Goal: Task Accomplishment & Management: Complete application form

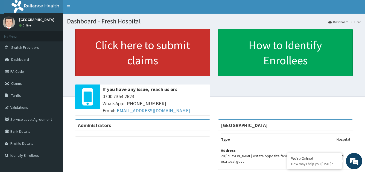
click at [119, 49] on link "Click here to submit claims" at bounding box center [142, 53] width 135 height 48
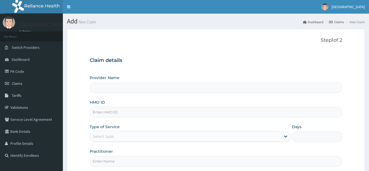
type input "[GEOGRAPHIC_DATA]"
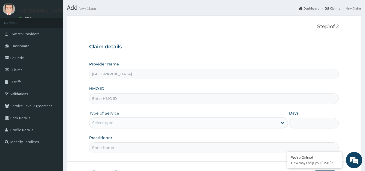
scroll to position [27, 0]
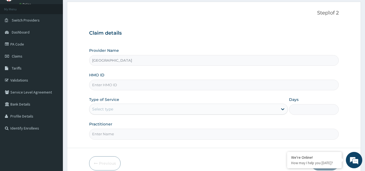
click at [156, 87] on input "HMO ID" at bounding box center [213, 85] width 249 height 11
click at [124, 87] on input "HMO ID" at bounding box center [213, 85] width 249 height 11
paste input "LBP/10177/A"
type input "LBP/10177/A"
click at [207, 112] on div "Select type" at bounding box center [183, 109] width 188 height 9
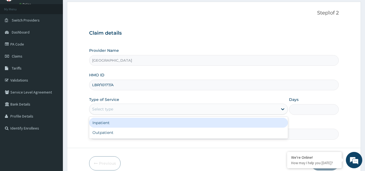
click at [190, 125] on div "Inpatient" at bounding box center [188, 123] width 198 height 10
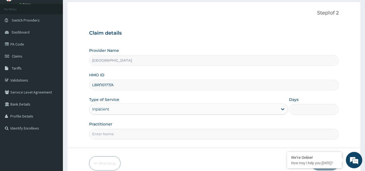
click at [310, 112] on input "Days" at bounding box center [314, 109] width 50 height 11
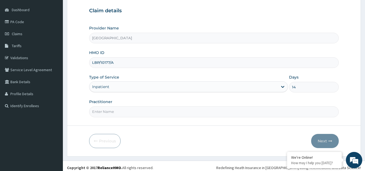
scroll to position [53, 0]
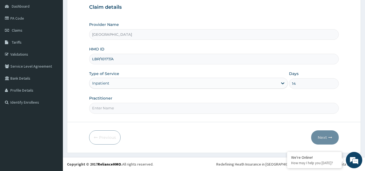
type input "14"
click at [232, 106] on input "Practitioner" at bounding box center [213, 108] width 249 height 11
type input "TOPE OLUGBOYO"
click at [327, 143] on button "Next" at bounding box center [325, 138] width 28 height 14
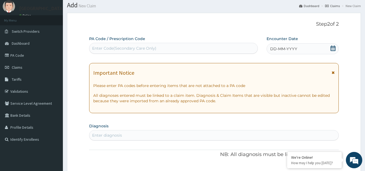
scroll to position [11, 0]
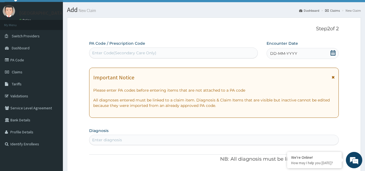
click at [190, 56] on div "Enter Code(Secondary Care Only)" at bounding box center [173, 53] width 168 height 9
paste input "PA/C179BA"
type input "PA/C179BA"
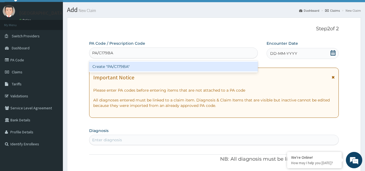
click at [192, 69] on div "Create "PA/C179BA"" at bounding box center [173, 67] width 168 height 10
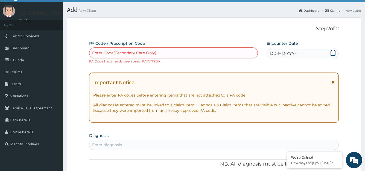
paste input "PA/88B16A"
type input "PA/88B16A"
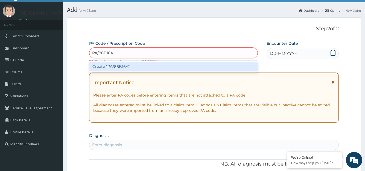
click at [149, 68] on div "Create "PA/88B16A"" at bounding box center [173, 67] width 168 height 10
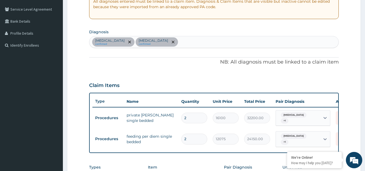
scroll to position [93, 0]
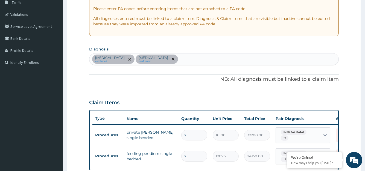
click at [228, 58] on div "Malaria confirmed Sepsis confirmed" at bounding box center [213, 59] width 249 height 11
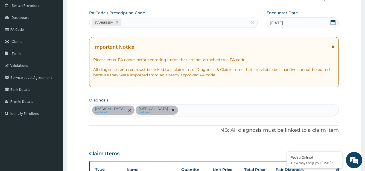
scroll to position [22, 0]
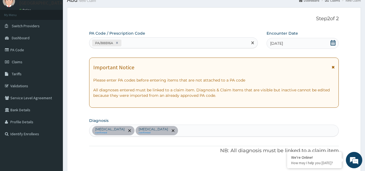
click at [221, 44] on div "PA/88B16A" at bounding box center [168, 43] width 158 height 9
paste input "PA/89EA4A"
type input "PA/89EA4A"
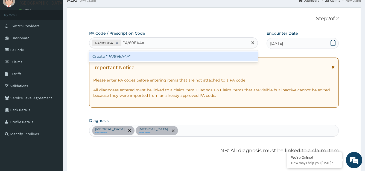
click at [212, 54] on div "Create "PA/89EA4A"" at bounding box center [173, 57] width 168 height 10
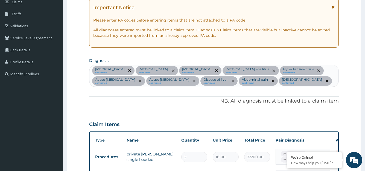
scroll to position [0, 0]
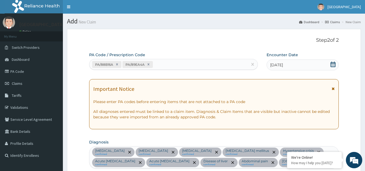
click at [210, 62] on div "PA/88B16A PA/89EA4A" at bounding box center [168, 64] width 158 height 9
paste input "PA/699B13"
type input "PA/699B13"
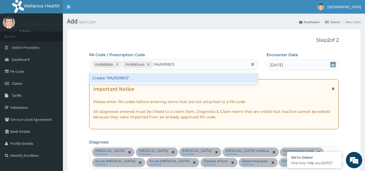
click at [196, 82] on div "Create "PA/699B13"" at bounding box center [173, 78] width 168 height 10
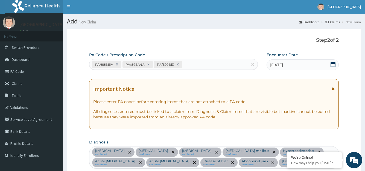
click at [211, 70] on div "PA Code / Prescription Code PA/88B16A PA/89EA4A PA/699B13" at bounding box center [173, 61] width 168 height 18
click at [211, 67] on div "PA/88B16A PA/89EA4A PA/699B13" at bounding box center [168, 64] width 158 height 9
paste input "PA/ADAA4A"
type input "PA/ADAA4A"
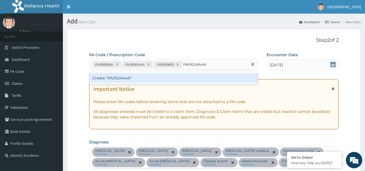
click at [209, 77] on div "Create "PA/ADAA4A"" at bounding box center [173, 78] width 168 height 10
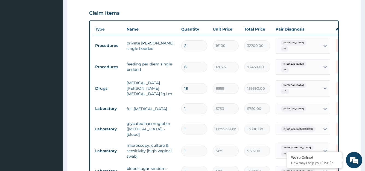
scroll to position [196, 0]
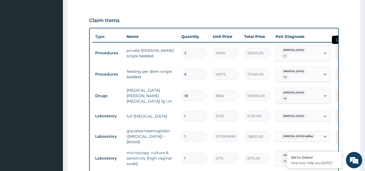
click at [338, 46] on icon at bounding box center [342, 52] width 12 height 13
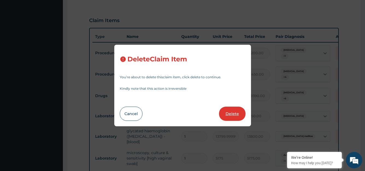
click at [233, 114] on button "Delete" at bounding box center [232, 114] width 27 height 14
type input "6"
type input "12075"
type input "72450.00"
type input "18"
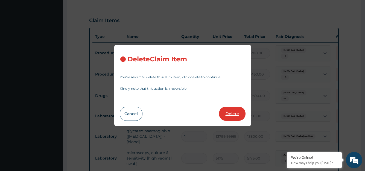
type input "8855"
type input "159390.00"
type input "1"
type input "5750"
type input "5750.00"
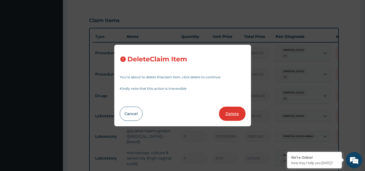
type input "13799.999999999998"
type input "13800.00"
type input "5175"
type input "5175.00"
type input "1380"
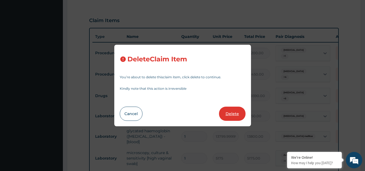
type input "1380.00"
type input "14"
type input "10350"
type input "144900.00"
type input "1"
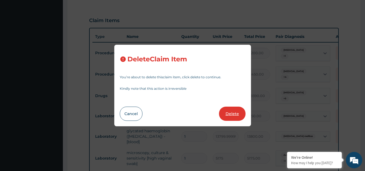
type input "5175"
type input "5175.00"
type input "10350"
type input "10350.00"
type input "5750"
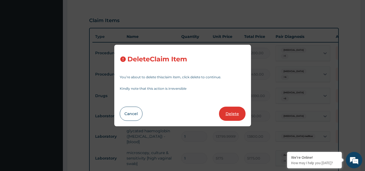
type input "5750.00"
type input "5175"
type input "5175.00"
type input "9200"
type input "9200.00"
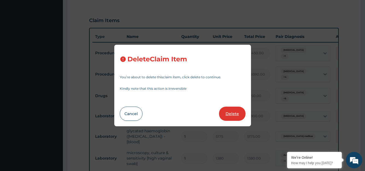
type input "11"
type input "758.9999999999999"
type input "8349.00"
type input "3"
type input "9108"
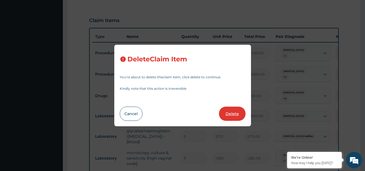
type input "27324.00"
type input "12"
type input "1897.5000000000002"
type input "22770.00"
type input "10"
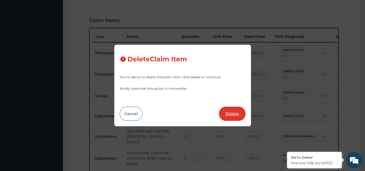
type input "379.49999999999994"
type input "3795.00"
type input "1"
type input "28749.999999999996"
type input "28750.00"
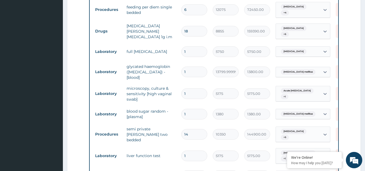
scroll to position [228, 0]
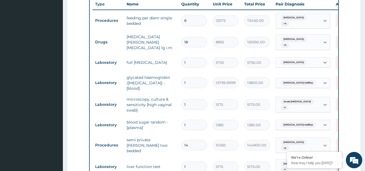
click at [189, 15] on input "6" at bounding box center [194, 20] width 26 height 11
type input "0.00"
type input "1"
type input "12075.00"
type input "14"
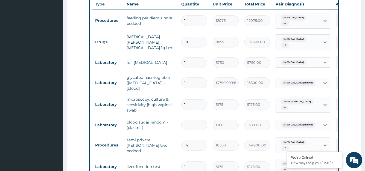
type input "169050.00"
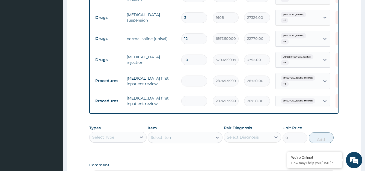
scroll to position [498, 0]
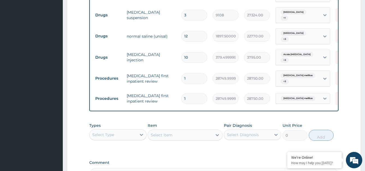
type input "14"
click at [127, 131] on div "Select Type" at bounding box center [113, 135] width 47 height 9
click at [127, 163] on div "Procedures" at bounding box center [117, 168] width 57 height 10
click at [162, 130] on div "Select Item" at bounding box center [185, 135] width 75 height 11
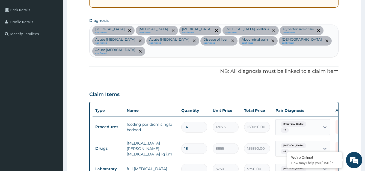
scroll to position [121, 0]
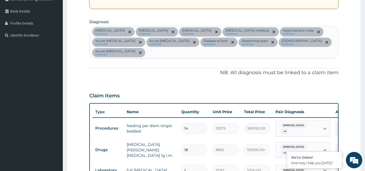
click at [316, 47] on div "Malaria confirmed Sepsis confirmed Hyperlipidemia confirmed Diabetes mellitus c…" at bounding box center [214, 42] width 249 height 32
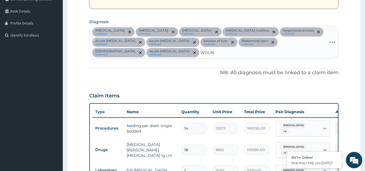
type input "WOUND"
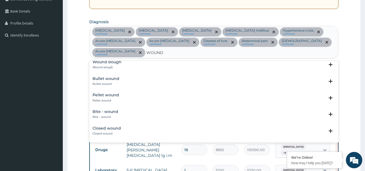
scroll to position [0, 0]
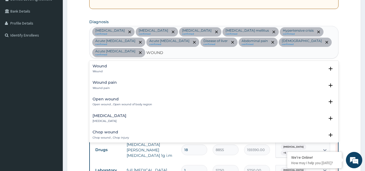
click at [107, 64] on div "Wound Wound" at bounding box center [214, 69] width 243 height 10
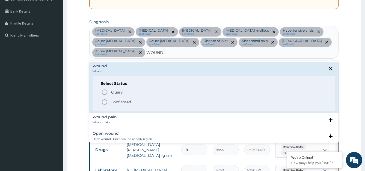
click at [122, 99] on p "Confirmed" at bounding box center [121, 101] width 20 height 5
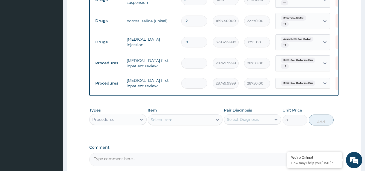
scroll to position [521, 0]
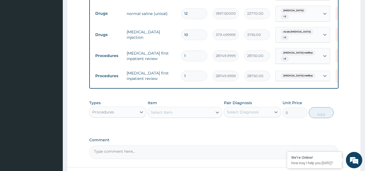
click at [159, 110] on div "Select Item" at bounding box center [162, 112] width 22 height 5
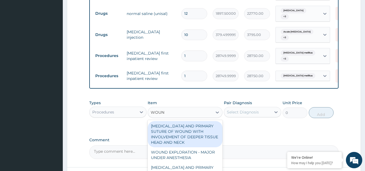
type input "WOUND"
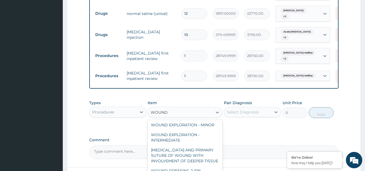
scroll to position [188, 0]
click at [207, 166] on div "WOUND DRESSING 2-10%" at bounding box center [185, 171] width 75 height 10
type input "4024.9999999999995"
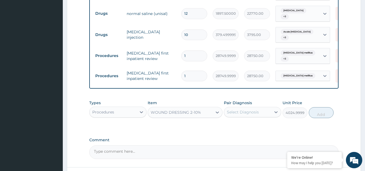
click at [268, 108] on div "Select Diagnosis" at bounding box center [247, 112] width 47 height 9
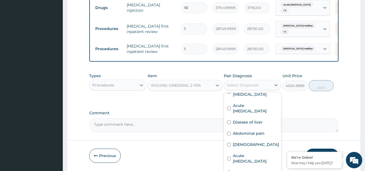
scroll to position [552, 0]
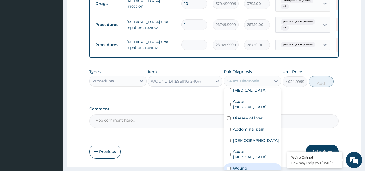
click at [232, 164] on div "Wound" at bounding box center [252, 169] width 57 height 11
checkbox input "true"
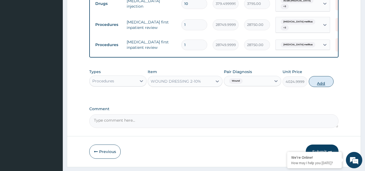
click at [321, 76] on button "Add" at bounding box center [321, 81] width 25 height 11
type input "0"
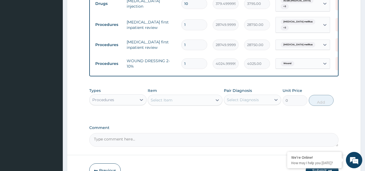
scroll to position [551, 0]
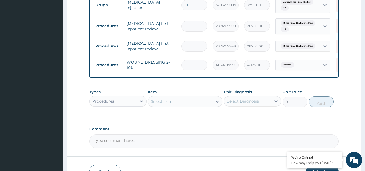
type input "0.00"
type input "7"
type input "28175.00"
type input "0.00"
type input "1"
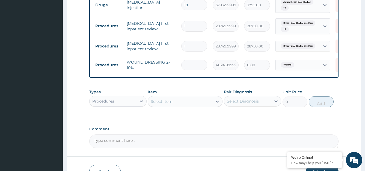
type input "4025.00"
type input "10"
type input "40250.00"
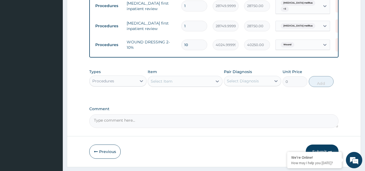
type input "10"
click at [319, 145] on button "Submit" at bounding box center [322, 152] width 33 height 14
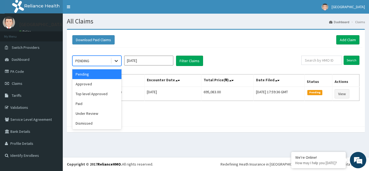
click at [115, 63] on icon at bounding box center [116, 60] width 5 height 5
click at [96, 108] on div "Paid" at bounding box center [96, 104] width 49 height 10
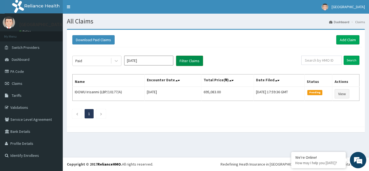
click at [180, 58] on button "Filter Claims" at bounding box center [189, 61] width 27 height 10
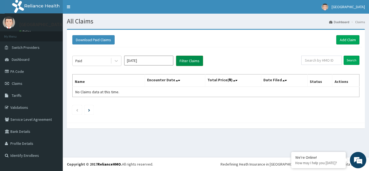
click at [185, 64] on button "Filter Claims" at bounding box center [189, 61] width 27 height 10
click at [146, 61] on input "[DATE]" at bounding box center [148, 61] width 49 height 10
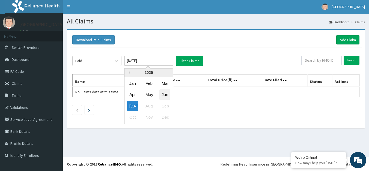
click at [163, 95] on div "Jun" at bounding box center [165, 95] width 11 height 10
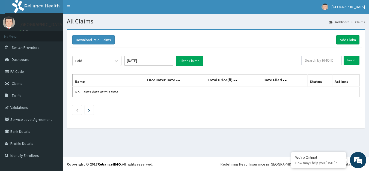
click at [172, 59] on input "May 2025" at bounding box center [148, 61] width 49 height 10
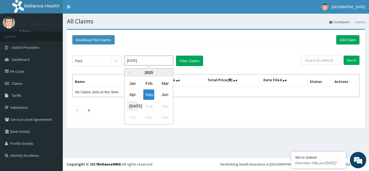
click at [134, 109] on div "Jul" at bounding box center [132, 106] width 11 height 10
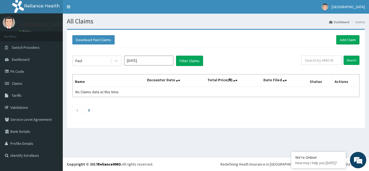
type input "Jun 2025"
click at [192, 61] on button "Filter Claims" at bounding box center [189, 61] width 27 height 10
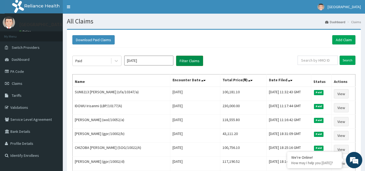
click at [188, 61] on button "Filter Claims" at bounding box center [189, 61] width 27 height 10
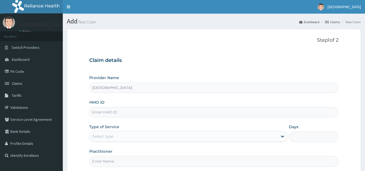
click at [163, 115] on input "HMO ID" at bounding box center [214, 112] width 250 height 11
paste input "gpr/10002/b"
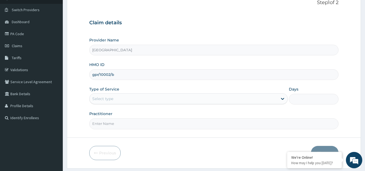
scroll to position [44, 0]
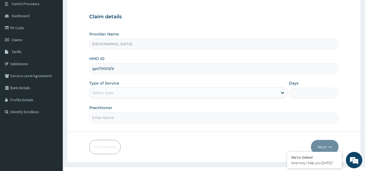
type input "gpr/10002/b"
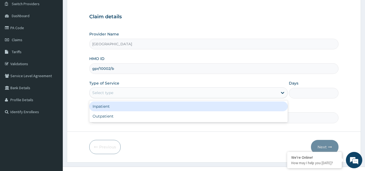
click at [258, 90] on div "Select type" at bounding box center [184, 93] width 189 height 9
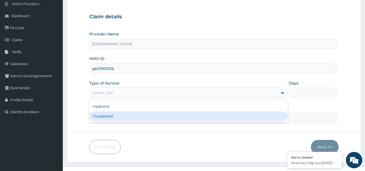
click at [239, 116] on div "Outpatient" at bounding box center [188, 117] width 199 height 10
type input "1"
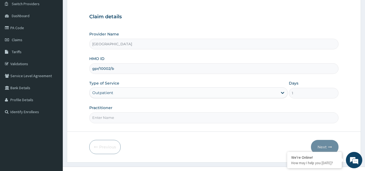
click at [239, 116] on input "Practitioner" at bounding box center [214, 118] width 250 height 11
type input "DR TOPE"
click at [318, 149] on button "Next" at bounding box center [325, 147] width 28 height 14
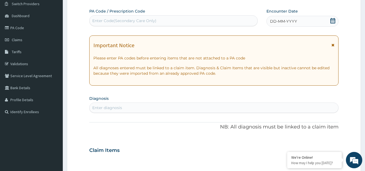
click at [156, 20] on div "Enter Code(Secondary Care Only)" at bounding box center [124, 20] width 64 height 5
paste input "PA/885FE4"
type input "PA/885FE4"
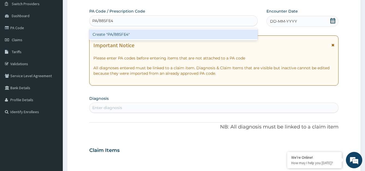
click at [151, 37] on div "Create "PA/885FE4"" at bounding box center [173, 35] width 169 height 10
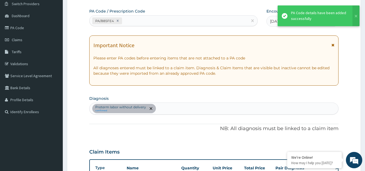
scroll to position [180, 0]
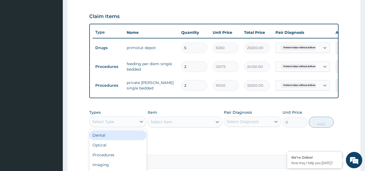
click at [130, 126] on div "Select Type" at bounding box center [113, 122] width 47 height 9
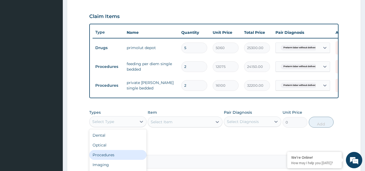
click at [123, 157] on div "Procedures" at bounding box center [117, 155] width 57 height 10
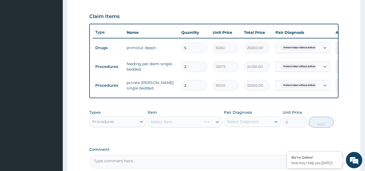
click at [182, 126] on div "Select Item" at bounding box center [185, 122] width 75 height 11
click at [182, 126] on div "Select Item" at bounding box center [180, 122] width 64 height 9
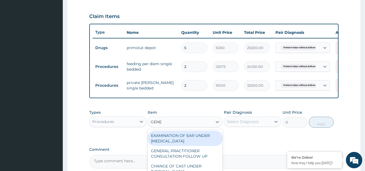
type input "GENER"
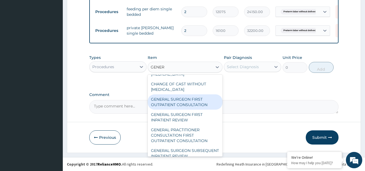
scroll to position [44, 0]
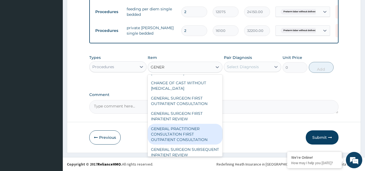
click at [182, 133] on div "GENERAL PRACTITIONER CONSULTATION FIRST OUTPATIENT CONSULTATION" at bounding box center [185, 134] width 75 height 21
type input "3794.9999999999995"
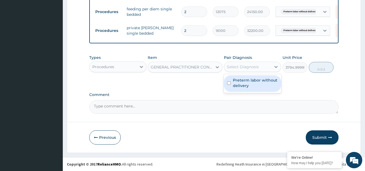
click at [257, 63] on div "Select Diagnosis" at bounding box center [247, 67] width 47 height 9
click at [257, 80] on label "Preterm labor without delivery" at bounding box center [255, 83] width 45 height 11
checkbox input "true"
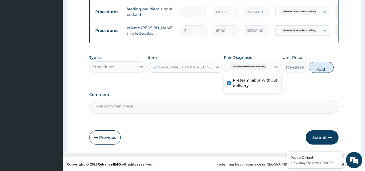
click at [319, 68] on button "Add" at bounding box center [321, 67] width 25 height 11
type input "0"
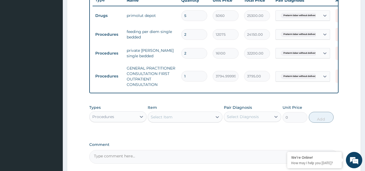
scroll to position [207, 0]
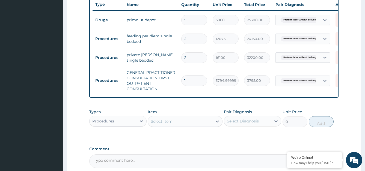
click at [129, 124] on div "Procedures" at bounding box center [113, 121] width 47 height 9
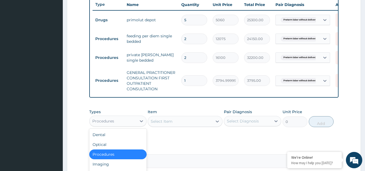
scroll to position [266, 0]
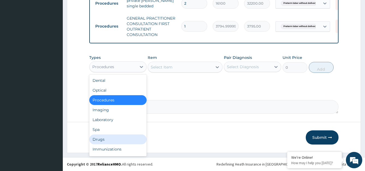
click at [116, 138] on div "Drugs" at bounding box center [117, 140] width 57 height 10
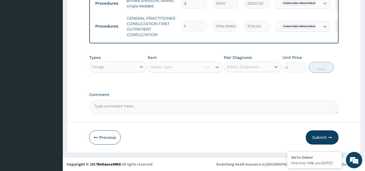
click at [168, 64] on div "Select Item" at bounding box center [185, 67] width 75 height 11
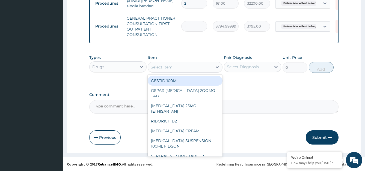
click at [157, 68] on div "Select Item" at bounding box center [162, 66] width 22 height 5
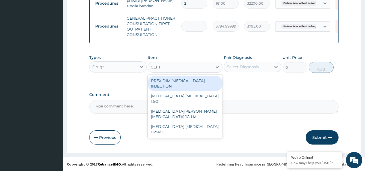
type input "CEFTR"
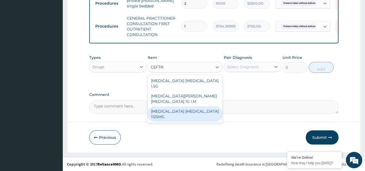
click at [201, 107] on div "CEFTRIAXONE TAZOBACTAM 1125MG" at bounding box center [185, 114] width 75 height 15
type input "2530"
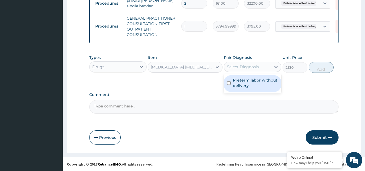
click at [253, 66] on div "Select Diagnosis" at bounding box center [243, 66] width 32 height 5
click at [251, 81] on label "Preterm labor without delivery" at bounding box center [255, 83] width 45 height 11
checkbox input "true"
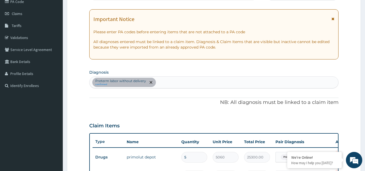
scroll to position [20, 0]
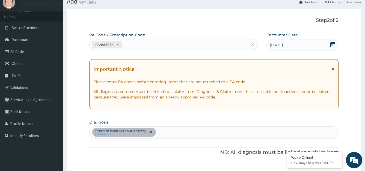
click at [177, 135] on div "Preterm labor without delivery confirmed" at bounding box center [214, 132] width 249 height 11
type input "MALARIA"
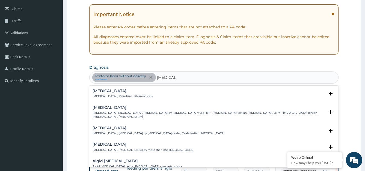
scroll to position [102, 0]
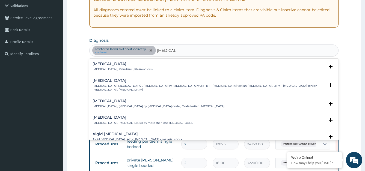
click at [119, 70] on p "Malaria , Paludism , Plasmodiosis" at bounding box center [123, 70] width 60 height 4
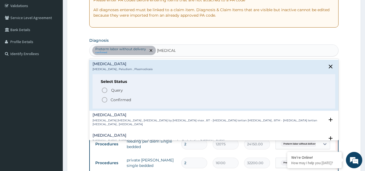
click at [116, 100] on p "Confirmed" at bounding box center [121, 99] width 20 height 5
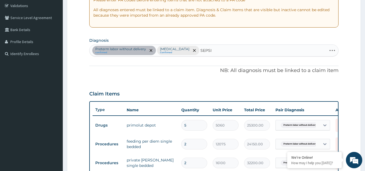
type input "SEPSIS"
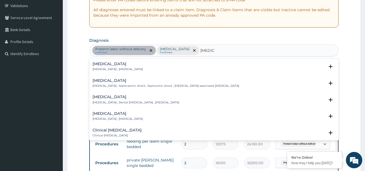
click at [111, 69] on p "Systemic infection , Sepsis" at bounding box center [118, 70] width 50 height 4
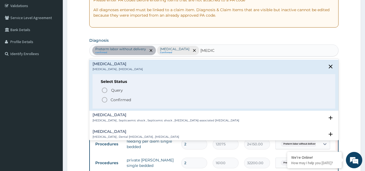
click at [118, 99] on p "Confirmed" at bounding box center [121, 99] width 20 height 5
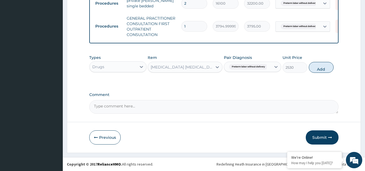
scroll to position [266, 0]
click at [260, 71] on div "Preterm labor without delivery" at bounding box center [247, 66] width 47 height 9
click at [250, 81] on label "Preterm labor without delivery" at bounding box center [255, 83] width 45 height 11
checkbox input "false"
click at [255, 68] on div "Select Diagnosis" at bounding box center [243, 66] width 32 height 5
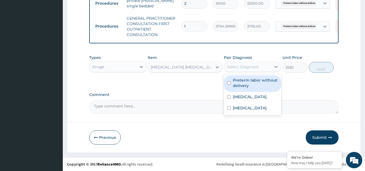
click at [253, 69] on div "Select Diagnosis" at bounding box center [243, 66] width 32 height 5
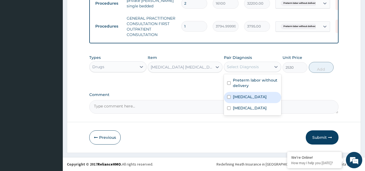
click at [244, 96] on label "Malaria" at bounding box center [250, 96] width 34 height 5
checkbox input "true"
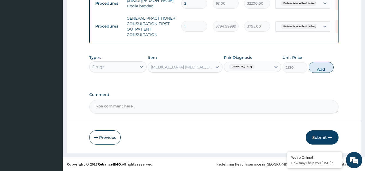
click at [320, 70] on button "Add" at bounding box center [321, 67] width 25 height 11
type input "0"
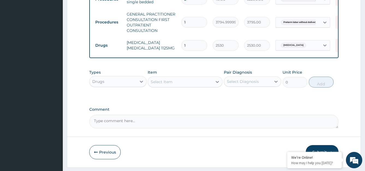
click at [172, 85] on div "Select Item" at bounding box center [162, 81] width 22 height 5
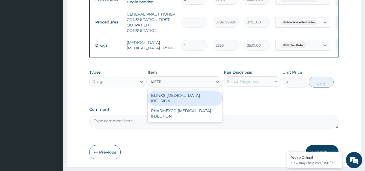
type input "METRO"
click at [171, 102] on div "BLINKS METRONIDAZOLE INFUSION" at bounding box center [185, 98] width 75 height 15
type input "758.9999999999999"
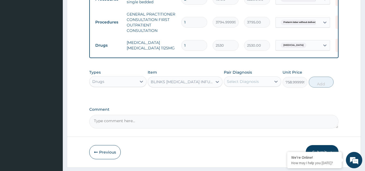
click at [242, 84] on div "Select Diagnosis" at bounding box center [243, 81] width 32 height 5
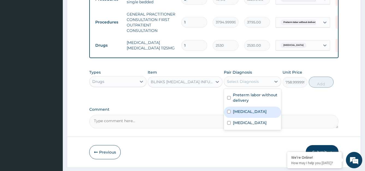
click at [243, 118] on div "Malaria" at bounding box center [252, 112] width 57 height 11
checkbox input "true"
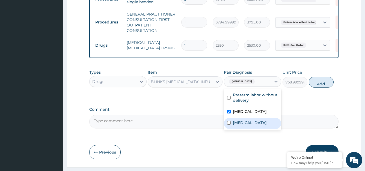
click at [242, 124] on div "Sepsis" at bounding box center [252, 123] width 57 height 11
checkbox input "true"
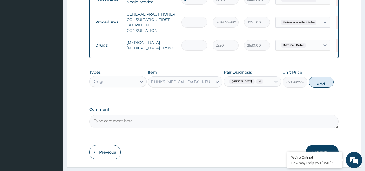
click at [329, 85] on button "Add" at bounding box center [321, 82] width 25 height 11
type input "0"
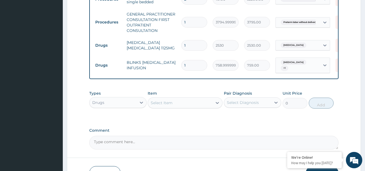
click at [188, 107] on div "Select Item" at bounding box center [180, 103] width 64 height 9
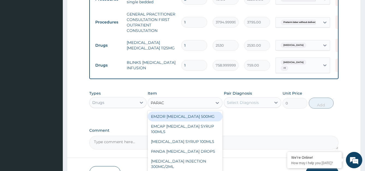
type input "PARACE"
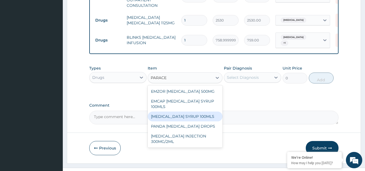
scroll to position [293, 0]
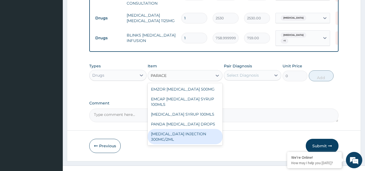
click at [185, 137] on div "PARACETAMOL INJECTION 300MG/2ML" at bounding box center [185, 136] width 75 height 15
type input "278.3"
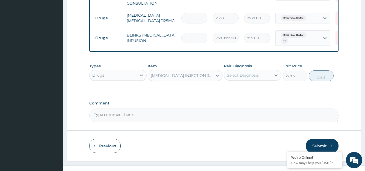
click at [238, 78] on div "Select Diagnosis" at bounding box center [243, 75] width 32 height 5
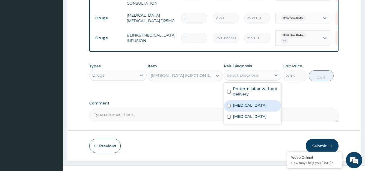
drag, startPoint x: 237, startPoint y: 110, endPoint x: 244, endPoint y: 98, distance: 13.6
click at [237, 108] on label "Malaria" at bounding box center [250, 105] width 34 height 5
checkbox input "true"
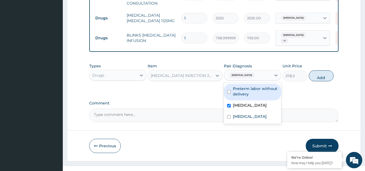
click at [246, 94] on label "Preterm labor without delivery" at bounding box center [255, 91] width 45 height 11
checkbox input "true"
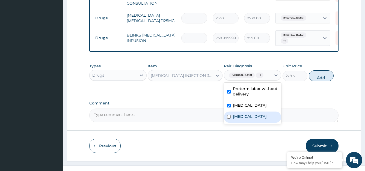
drag, startPoint x: 242, startPoint y: 120, endPoint x: 257, endPoint y: 113, distance: 16.6
click at [245, 118] on div "Sepsis" at bounding box center [252, 117] width 57 height 11
checkbox input "true"
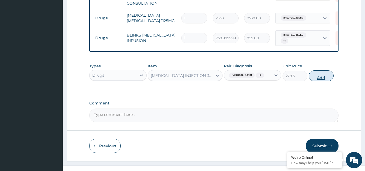
click at [324, 81] on button "Add" at bounding box center [321, 76] width 25 height 11
type input "0"
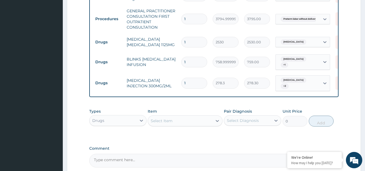
scroll to position [266, 0]
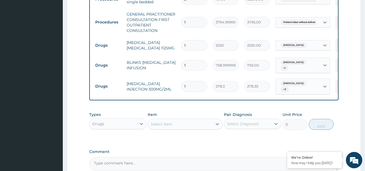
drag, startPoint x: 194, startPoint y: 86, endPoint x: 167, endPoint y: 92, distance: 27.8
click at [167, 92] on tr "Drugs PARACETAMOL INJECTION 300MG/2ML 1 278.3 278.30 Malaria + 2 Delete" at bounding box center [227, 86] width 268 height 21
type input "8"
type input "2226.40"
type input "8"
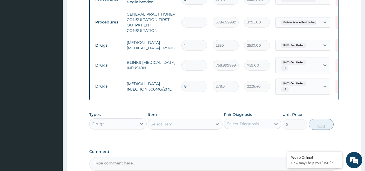
drag, startPoint x: 195, startPoint y: 64, endPoint x: 173, endPoint y: 64, distance: 21.9
click at [173, 64] on tr "Drugs BLINKS METRONIDAZOLE INFUSION 1 758.9999999999999 759.00 Malaria + 1 Dele…" at bounding box center [227, 65] width 268 height 21
type input "6"
type input "4554.00"
type input "6"
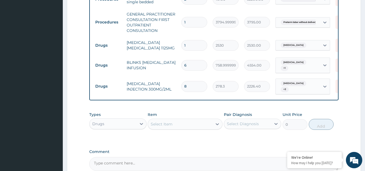
drag, startPoint x: 189, startPoint y: 47, endPoint x: 176, endPoint y: 47, distance: 13.7
click at [176, 47] on tr "Drugs CEFTRIAXONE TAZOBACTAM 1125MG 1 2530 2530.00 Malaria Delete" at bounding box center [227, 45] width 268 height 19
type input "4"
type input "10120.00"
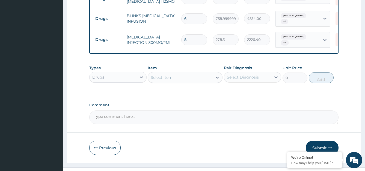
scroll to position [325, 0]
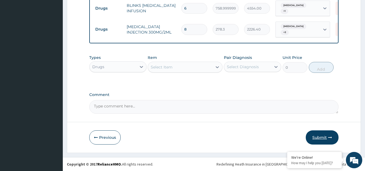
type input "4"
click at [321, 137] on button "Submit" at bounding box center [322, 138] width 33 height 14
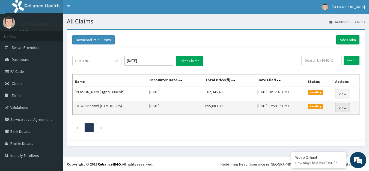
click at [347, 107] on link "View" at bounding box center [343, 107] width 15 height 9
click at [339, 108] on link "View" at bounding box center [343, 107] width 15 height 9
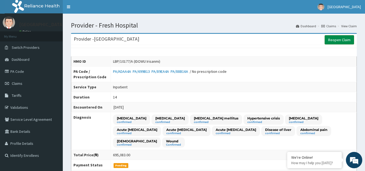
click at [338, 39] on link "Reopen Claim" at bounding box center [340, 39] width 30 height 9
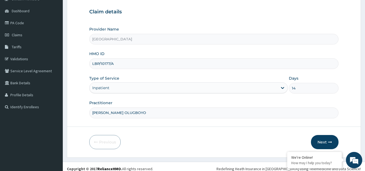
scroll to position [53, 0]
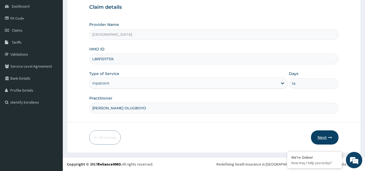
click at [324, 139] on button "Next" at bounding box center [325, 138] width 28 height 14
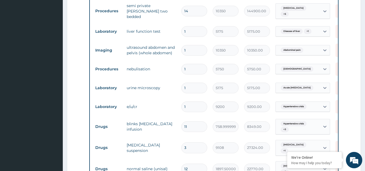
scroll to position [381, 0]
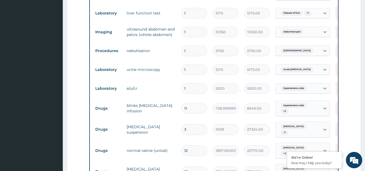
click at [189, 103] on input "11" at bounding box center [194, 108] width 26 height 11
drag, startPoint x: 189, startPoint y: 97, endPoint x: 171, endPoint y: 101, distance: 18.0
click at [171, 101] on tr "Drugs blinks metronidazole infusion 11 758.9999999999999 8349.00 Hypertensive c…" at bounding box center [227, 108] width 268 height 21
type input "2"
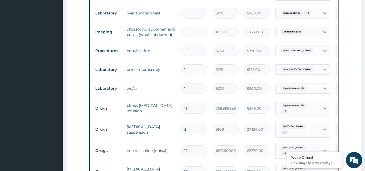
type input "1518.00"
type input "21"
type input "15939.00"
type input "21"
drag, startPoint x: 195, startPoint y: 137, endPoint x: 175, endPoint y: 139, distance: 20.4
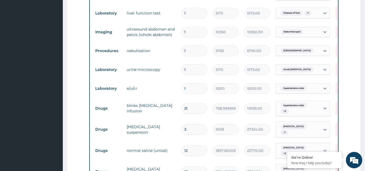
click at [175, 140] on tr "Drugs normal saline (unisal) 12 1897.5000000000002 22770.00 Sepsis + 3 Delete" at bounding box center [227, 150] width 268 height 21
type input "3"
type input "5692.50"
type input "36"
type input "68310.00"
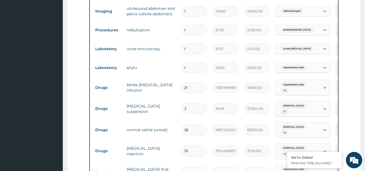
scroll to position [409, 0]
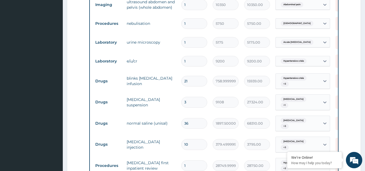
type input "36"
click at [193, 139] on input "10" at bounding box center [194, 144] width 26 height 11
drag, startPoint x: 186, startPoint y: 128, endPoint x: 179, endPoint y: 128, distance: 6.8
click at [179, 137] on td "10" at bounding box center [194, 145] width 31 height 16
type input "20"
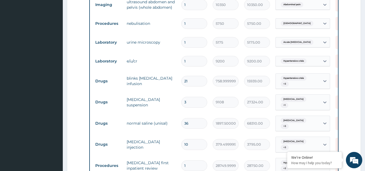
type input "7590.00"
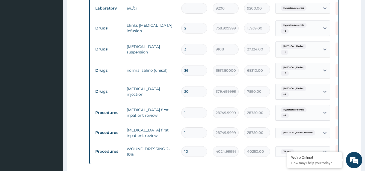
scroll to position [463, 0]
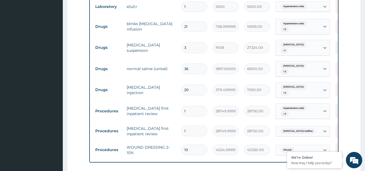
type input "20"
click at [167, 123] on td "endocrinologist first inpatient review" at bounding box center [151, 131] width 55 height 16
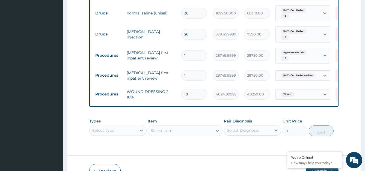
scroll to position [538, 0]
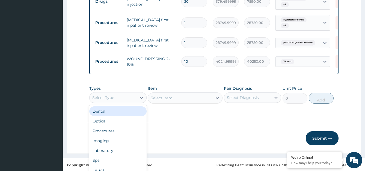
drag, startPoint x: 133, startPoint y: 97, endPoint x: 125, endPoint y: 108, distance: 13.5
click at [132, 98] on div "option Dental focused, 1 of 10. 10 results available. Use Up and Down to choose…" at bounding box center [117, 97] width 57 height 11
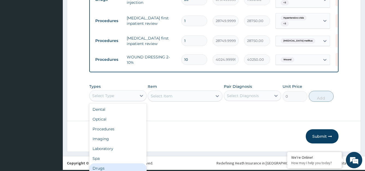
click at [114, 164] on div "Drugs" at bounding box center [117, 169] width 57 height 10
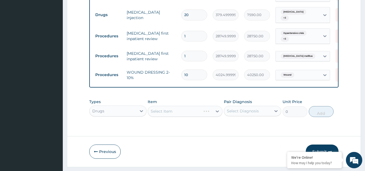
scroll to position [0, 0]
click at [164, 106] on div "Select Item" at bounding box center [185, 111] width 75 height 11
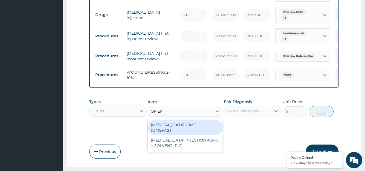
type input "OMEPR"
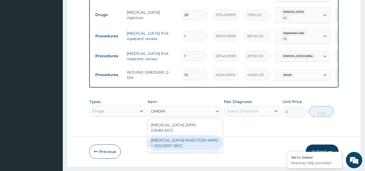
click at [182, 136] on div "OMEPRAZOLE INJECTION 40MG + SOLVENT (RIC)" at bounding box center [185, 143] width 75 height 15
type input "1644.5000000000002"
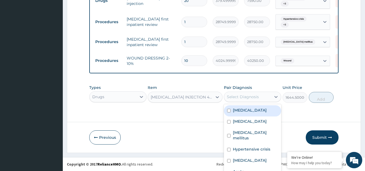
click at [246, 97] on div "option Hyperlipidemia focused, 1 of 12. 12 results available. Use Up and Down t…" at bounding box center [252, 97] width 57 height 10
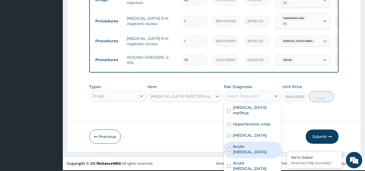
scroll to position [27, 0]
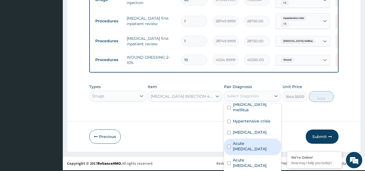
drag, startPoint x: 249, startPoint y: 127, endPoint x: 252, endPoint y: 121, distance: 7.1
click at [250, 139] on div "Acute peptic ulcer" at bounding box center [252, 147] width 57 height 17
checkbox input "true"
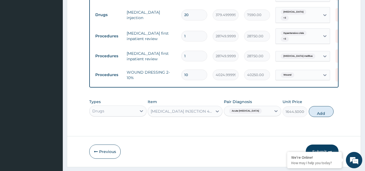
scroll to position [0, 0]
click at [318, 96] on div "Types Drugs Item OMEPRAZOLE INJECTION 40MG + SOLVENT (RIC) Pair Diagnosis Acute…" at bounding box center [214, 108] width 250 height 24
click at [321, 106] on button "Add" at bounding box center [321, 111] width 25 height 11
type input "0"
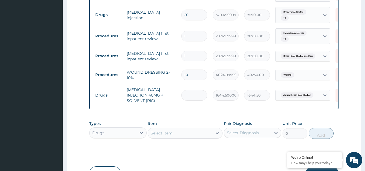
type input "0.00"
type input "2"
type input "3289.00"
type input "20"
type input "32890.00"
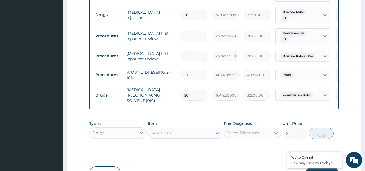
type input "20"
click at [174, 119] on div "Types Drugs Item Select Item Pair Diagnosis Select Diagnosis Unit Price 0 Add" at bounding box center [214, 130] width 250 height 24
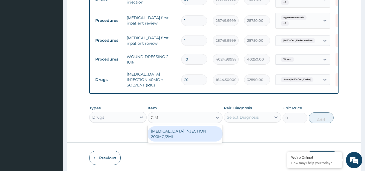
type input "CIME"
click at [177, 127] on div "CIMETIDINE INJECTION 200MG/2ML" at bounding box center [185, 134] width 75 height 15
type input "695.75"
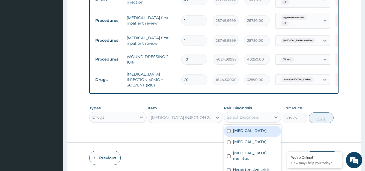
scroll to position [15, 0]
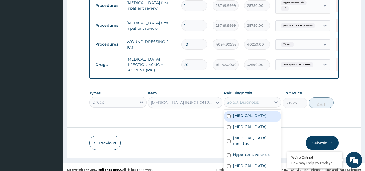
click at [242, 104] on div "option Acute peptic ulcer, selected. option Hyperlipidemia focused, 1 of 12. 12…" at bounding box center [252, 102] width 57 height 10
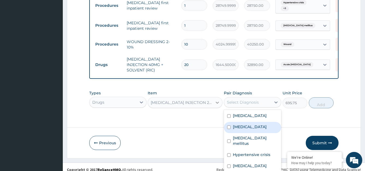
click at [214, 90] on div "Item CIMETIDINE INJECTION 200MG/2ML" at bounding box center [185, 99] width 75 height 18
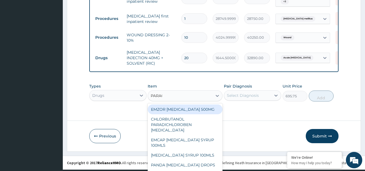
scroll to position [0, 0]
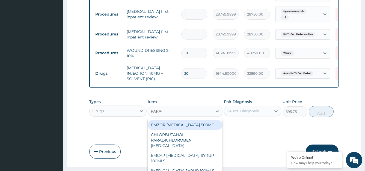
type input "PARACE"
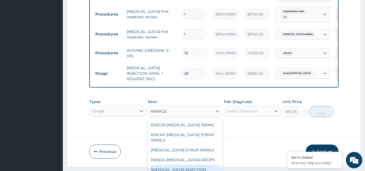
click at [186, 165] on div "PARACETAMOL INJECTION 300MG/2ML" at bounding box center [185, 172] width 75 height 15
type input "278.3"
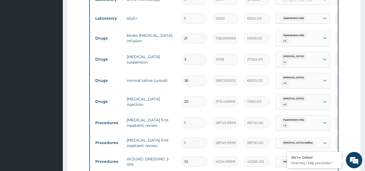
scroll to position [506, 0]
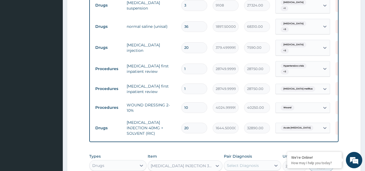
click at [241, 161] on div "option Acute peptic ulcer, selected. option Hyperlipidemia focused, 1 of 12. 12…" at bounding box center [252, 166] width 57 height 10
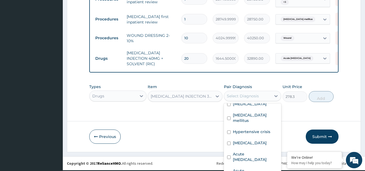
scroll to position [0, 0]
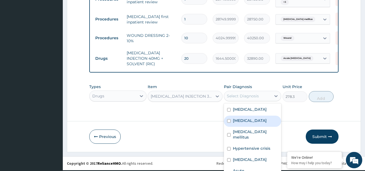
click at [251, 116] on div "Malaria" at bounding box center [252, 121] width 57 height 11
checkbox input "true"
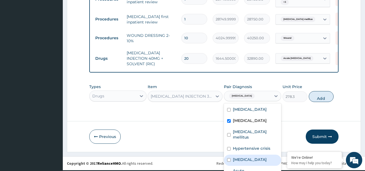
drag, startPoint x: 253, startPoint y: 139, endPoint x: 255, endPoint y: 135, distance: 4.8
click at [254, 155] on div "Sepsis" at bounding box center [252, 160] width 57 height 11
checkbox input "true"
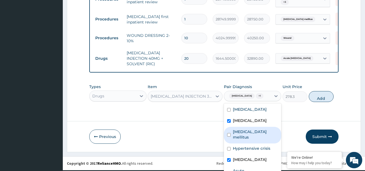
click at [256, 129] on label "Diabetes mellitus" at bounding box center [255, 134] width 45 height 11
checkbox input "true"
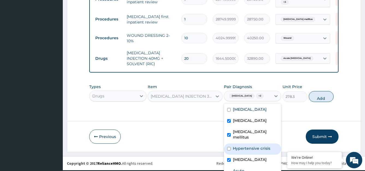
drag, startPoint x: 254, startPoint y: 127, endPoint x: 256, endPoint y: 112, distance: 15.1
click at [254, 144] on div "Hypertensive crisis" at bounding box center [252, 149] width 57 height 11
checkbox input "true"
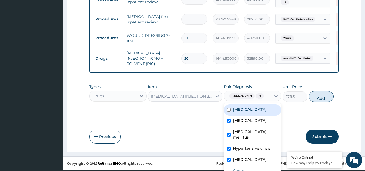
drag, startPoint x: 253, startPoint y: 92, endPoint x: 254, endPoint y: 100, distance: 7.9
click at [253, 105] on div "Hyperlipidemia" at bounding box center [252, 110] width 57 height 11
checkbox input "true"
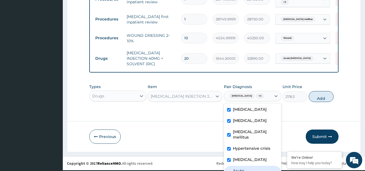
click at [254, 166] on div "Acute peptic ulcer" at bounding box center [252, 174] width 57 height 17
checkbox input "true"
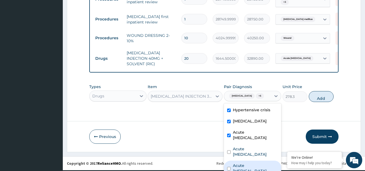
scroll to position [55, 0]
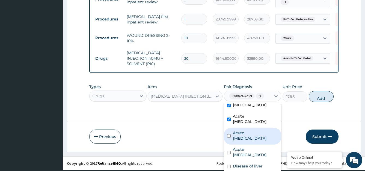
click at [245, 130] on label "Acute urinary tract infection" at bounding box center [255, 135] width 45 height 11
checkbox input "true"
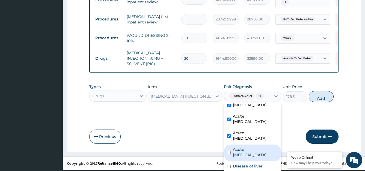
drag, startPoint x: 244, startPoint y: 128, endPoint x: 249, endPoint y: 139, distance: 12.0
click at [244, 147] on label "Acute pelvic inflammatory disease" at bounding box center [255, 152] width 45 height 11
checkbox input "true"
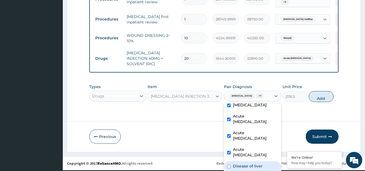
drag, startPoint x: 249, startPoint y: 145, endPoint x: 247, endPoint y: 160, distance: 14.9
click at [249, 164] on label "Disease of liver" at bounding box center [248, 166] width 30 height 5
checkbox input "true"
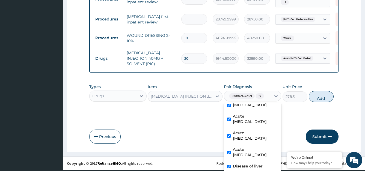
scroll to position [71, 0]
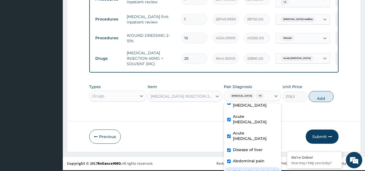
click at [244, 168] on div "Asthma" at bounding box center [252, 173] width 57 height 11
checkbox input "true"
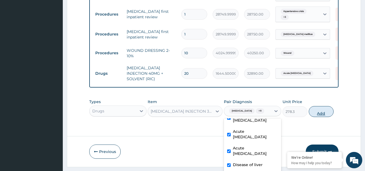
click at [315, 96] on div "Types Drugs Item PARACETAMOL INJECTION 300MG/2ML Pair Diagnosis option Wound, s…" at bounding box center [214, 108] width 250 height 24
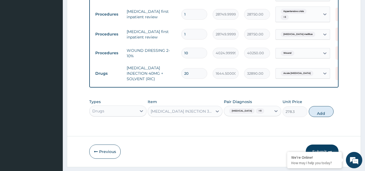
click at [258, 106] on div "Malaria + 11" at bounding box center [252, 111] width 57 height 10
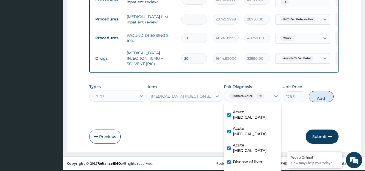
scroll to position [71, 0]
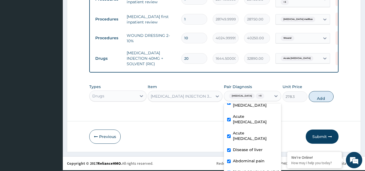
click at [250, 147] on label "Disease of liver" at bounding box center [248, 149] width 30 height 5
checkbox input "false"
click at [249, 168] on div "Asthma" at bounding box center [252, 173] width 57 height 11
checkbox input "false"
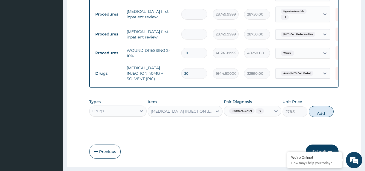
click at [322, 106] on button "Add" at bounding box center [321, 111] width 25 height 11
type input "0"
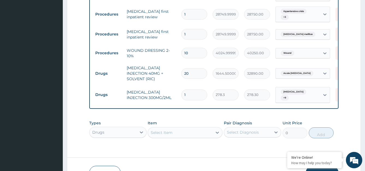
drag, startPoint x: 198, startPoint y: 74, endPoint x: 178, endPoint y: 80, distance: 21.3
click at [178, 84] on tr "Drugs PARACETAMOL INJECTION 300MG/2ML 1 278.3 278.30 Malaria + 9 Delete" at bounding box center [227, 94] width 268 height 21
type input "8"
type input "2226.40"
type input "0.00"
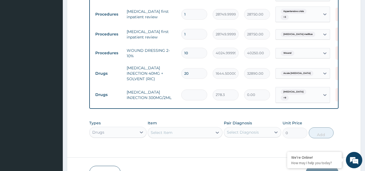
type input "9"
type input "2504.70"
type input "90"
type input "25047.00"
type input "90"
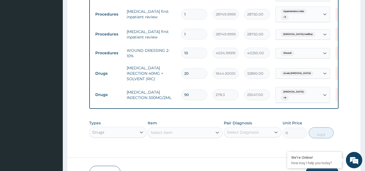
click at [192, 128] on div "Select Item" at bounding box center [180, 132] width 64 height 9
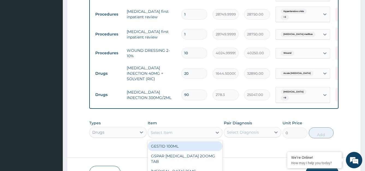
scroll to position [16, 0]
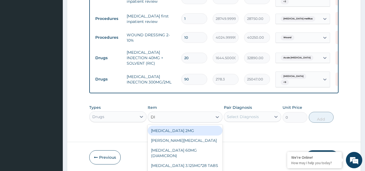
type input "DIA"
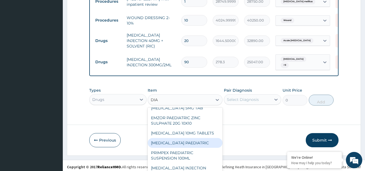
scroll to position [579, 0]
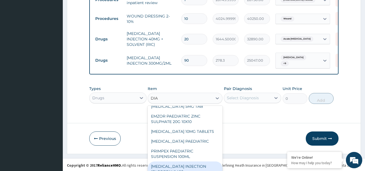
click at [174, 162] on div "DIAZEPAM INJECTION (BLEORPAM) X10" at bounding box center [185, 169] width 75 height 15
type input "575.575"
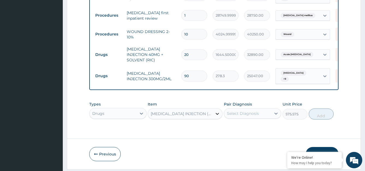
scroll to position [0, 0]
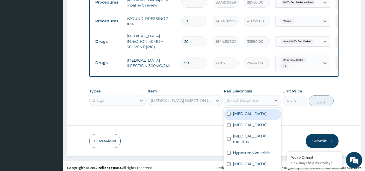
click at [245, 98] on div "option Asthma, deselected. option Hyperlipidemia focused, 1 of 12. 12 results a…" at bounding box center [252, 100] width 57 height 10
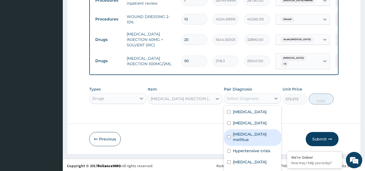
click at [248, 130] on div "Diabetes mellitus" at bounding box center [252, 138] width 57 height 17
checkbox input "true"
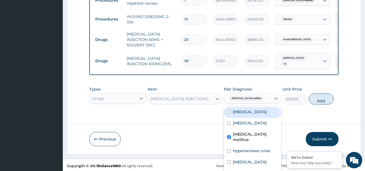
click at [249, 109] on label "Hyperlipidemia" at bounding box center [250, 111] width 34 height 5
checkbox input "true"
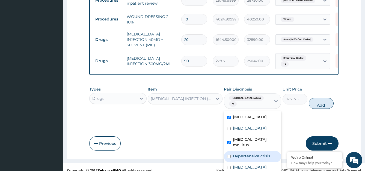
drag, startPoint x: 251, startPoint y: 129, endPoint x: 251, endPoint y: 140, distance: 11.5
click at [251, 154] on label "Hypertensive crisis" at bounding box center [251, 156] width 37 height 5
checkbox input "true"
drag, startPoint x: 251, startPoint y: 151, endPoint x: 251, endPoint y: 157, distance: 5.8
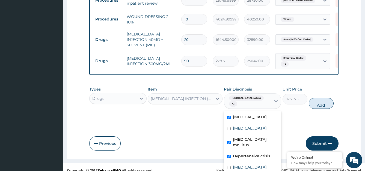
checkbox input "true"
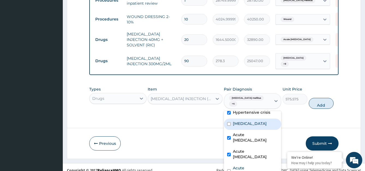
scroll to position [71, 0]
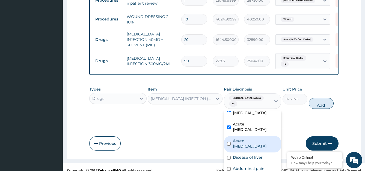
click at [252, 138] on label "Acute pelvic inflammatory disease" at bounding box center [255, 143] width 45 height 11
checkbox input "true"
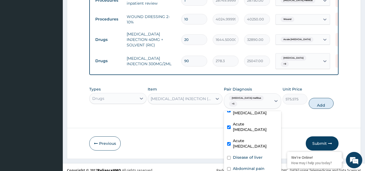
drag, startPoint x: 247, startPoint y: 153, endPoint x: 247, endPoint y: 158, distance: 4.7
checkbox input "true"
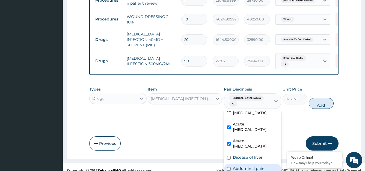
scroll to position [0, 0]
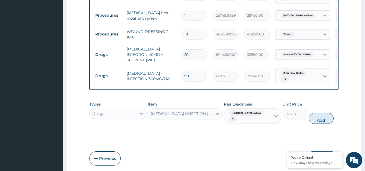
click at [319, 99] on div "Types Drugs Item DIAZEPAM INJECTION (BLEORPAM) X10 Pair Diagnosis Diabetes mell…" at bounding box center [214, 113] width 250 height 28
click at [321, 113] on button "Add" at bounding box center [321, 118] width 25 height 11
type input "0"
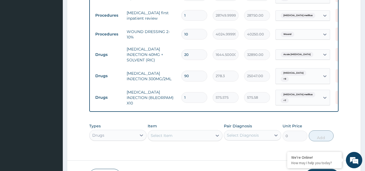
click at [195, 92] on input "1" at bounding box center [194, 97] width 26 height 11
type input "15"
type input "8633.63"
type input "15"
click at [177, 121] on div "Types Drugs Item Select Item Pair Diagnosis Select Diagnosis Unit Price 0 Add" at bounding box center [214, 133] width 250 height 24
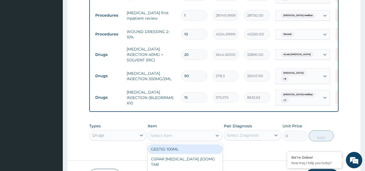
scroll to position [16, 0]
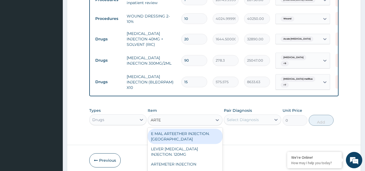
type input "ARTES"
click at [179, 129] on div "LEVER ARTESUNATE INJECTION. 120MG" at bounding box center [185, 136] width 75 height 15
type input "2530"
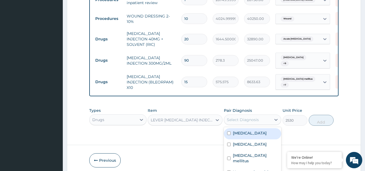
click at [239, 115] on div "option Wound, selected. option Hyperlipidemia focused, 1 of 12. 12 results avai…" at bounding box center [252, 120] width 57 height 10
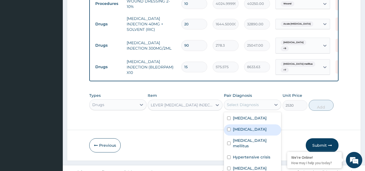
click at [241, 127] on label "Malaria" at bounding box center [250, 129] width 34 height 5
checkbox input "true"
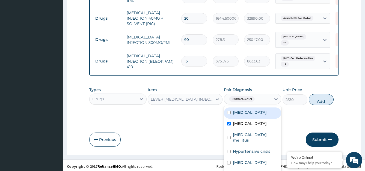
scroll to position [0, 0]
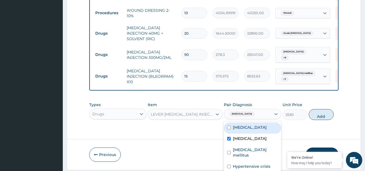
click at [320, 99] on div "Types Drugs Item LEVER ARTESUNATE INJECTION. 120MG Pair Diagnosis option Malari…" at bounding box center [214, 111] width 250 height 24
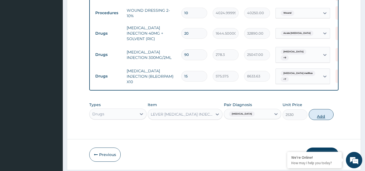
click at [317, 109] on button "Add" at bounding box center [321, 114] width 25 height 11
type input "0"
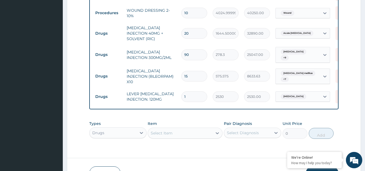
drag, startPoint x: 194, startPoint y: 74, endPoint x: 178, endPoint y: 78, distance: 16.0
click at [179, 89] on td "1" at bounding box center [194, 97] width 31 height 16
type input "6"
type input "15180.00"
type input "6"
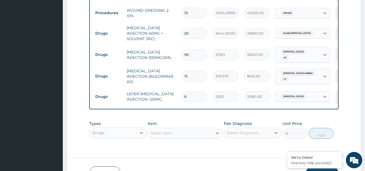
click at [174, 128] on div "Select Item" at bounding box center [185, 133] width 75 height 11
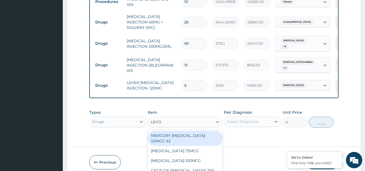
scroll to position [6, 0]
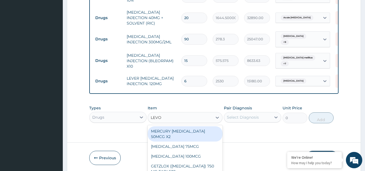
type input "LEVOF"
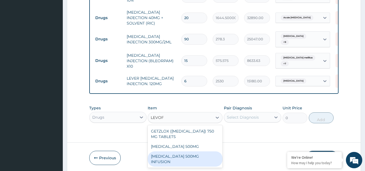
click at [189, 152] on div "LEVOFLOXACIN 500MG INFUSION" at bounding box center [185, 159] width 75 height 15
type input "1644.5000000000002"
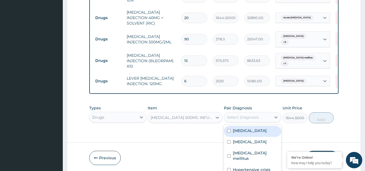
click at [244, 112] on div "option Malaria, selected. option Hyperlipidemia focused, 1 of 12. 12 results av…" at bounding box center [252, 117] width 57 height 10
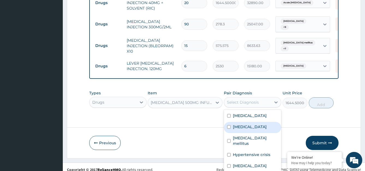
click at [245, 124] on label "Malaria" at bounding box center [250, 126] width 34 height 5
checkbox input "true"
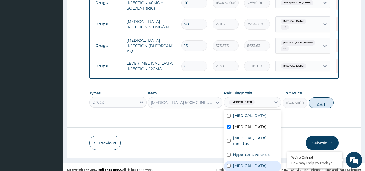
click at [243, 161] on div "Sepsis" at bounding box center [252, 166] width 57 height 11
checkbox input "true"
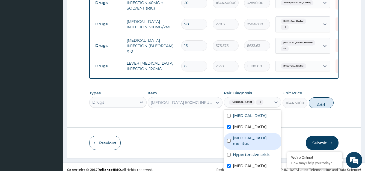
click at [251, 133] on div "Diabetes mellitus" at bounding box center [252, 141] width 57 height 17
checkbox input "true"
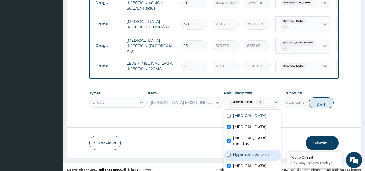
click at [253, 152] on label "Hypertensive crisis" at bounding box center [251, 154] width 37 height 5
checkbox input "true"
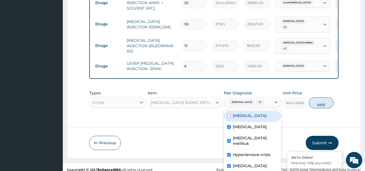
click at [253, 113] on label "Hyperlipidemia" at bounding box center [250, 115] width 34 height 5
checkbox input "true"
drag, startPoint x: 249, startPoint y: 151, endPoint x: 249, endPoint y: 159, distance: 7.4
checkbox input "true"
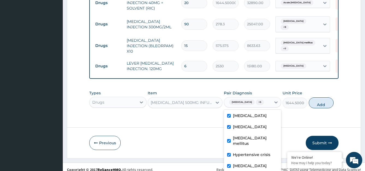
checkbox input "true"
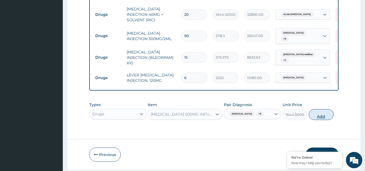
click at [323, 109] on button "Add" at bounding box center [321, 114] width 25 height 11
type input "0"
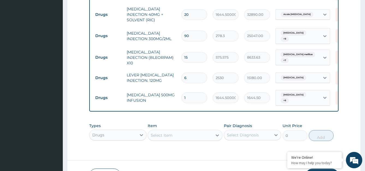
type input "10"
type input "16445.00"
type input "10"
click at [166, 130] on div "Select Item" at bounding box center [185, 135] width 75 height 11
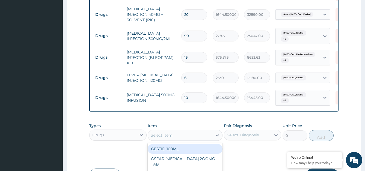
scroll to position [16, 0]
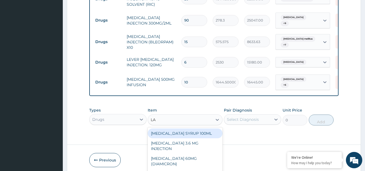
type input "LAS"
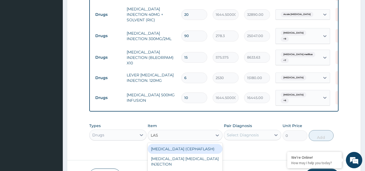
scroll to position [635, 0]
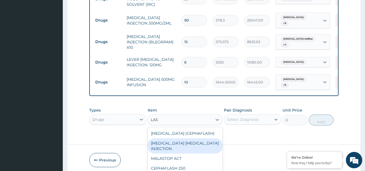
click at [195, 139] on div "LASIX FRUSEMIDE INJECTION" at bounding box center [185, 146] width 75 height 15
type input "480.70000000000005"
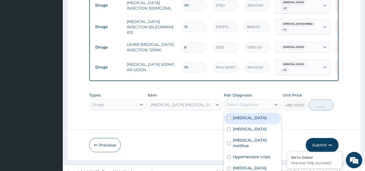
click at [241, 99] on div "option Acute urinary tract infection, selected. option Hyperlipidemia focused, …" at bounding box center [252, 104] width 57 height 10
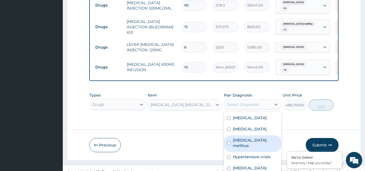
drag, startPoint x: 242, startPoint y: 118, endPoint x: 244, endPoint y: 102, distance: 15.7
click at [242, 136] on div "Diabetes mellitus" at bounding box center [252, 144] width 57 height 17
checkbox input "true"
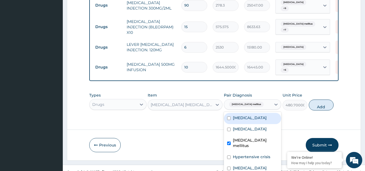
click at [244, 113] on div "Hyperlipidemia" at bounding box center [252, 118] width 57 height 11
checkbox input "true"
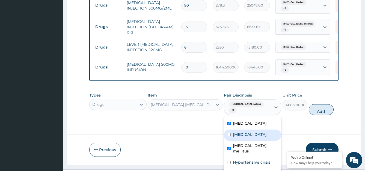
drag, startPoint x: 242, startPoint y: 111, endPoint x: 245, endPoint y: 133, distance: 22.3
click at [243, 130] on div "Malaria" at bounding box center [252, 135] width 57 height 11
checkbox input "true"
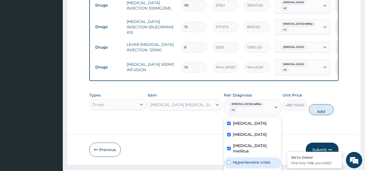
click at [245, 160] on label "Hypertensive crisis" at bounding box center [251, 162] width 37 height 5
checkbox input "true"
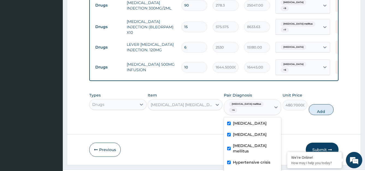
checkbox input "true"
click at [241, 171] on label "Sepsis" at bounding box center [250, 173] width 34 height 5
checkbox input "true"
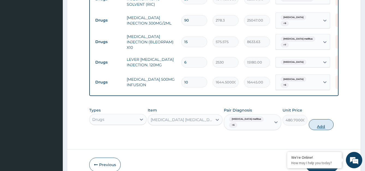
scroll to position [0, 0]
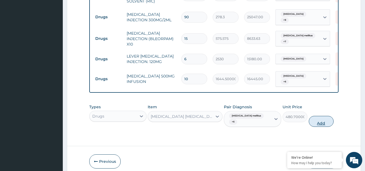
click at [318, 102] on div "Types Drugs Item LASIX FRUSEMIDE INJECTION Pair Diagnosis Diabetes mellitus + 6…" at bounding box center [214, 116] width 250 height 28
click at [320, 116] on button "Add" at bounding box center [321, 121] width 25 height 11
type input "0"
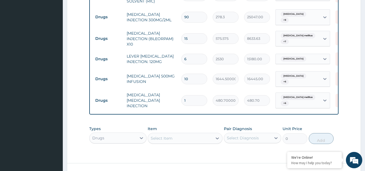
drag, startPoint x: 195, startPoint y: 77, endPoint x: 176, endPoint y: 77, distance: 19.4
click at [176, 90] on tr "Drugs LASIX FRUSEMIDE INJECTION 1 480.70000000000005 480.70 Diabetes mellitus +…" at bounding box center [227, 101] width 268 height 22
type input "2"
type input "961.40"
type input "2"
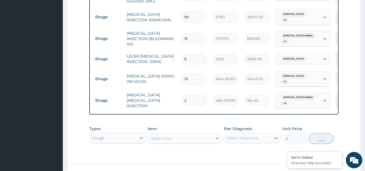
click at [188, 133] on div "Select Item" at bounding box center [185, 138] width 75 height 11
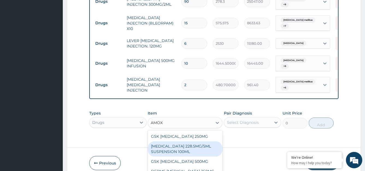
scroll to position [15, 0]
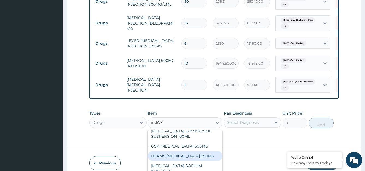
type input "AMOX"
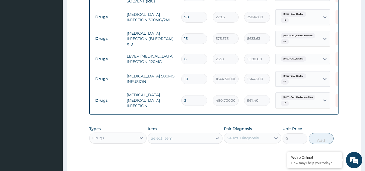
scroll to position [0, 0]
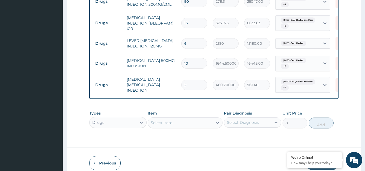
click at [244, 118] on div "Types Drugs Item Select Item Pair Diagnosis Select Diagnosis Unit Price 0 Add" at bounding box center [214, 124] width 250 height 32
click at [185, 118] on div "Select Item" at bounding box center [185, 123] width 75 height 11
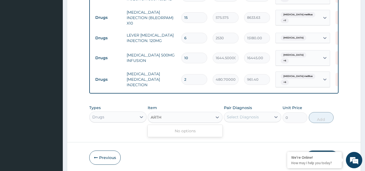
type input "ART"
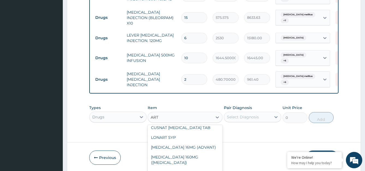
scroll to position [179, 0]
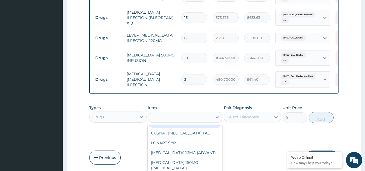
click at [176, 113] on div "ART" at bounding box center [180, 117] width 64 height 9
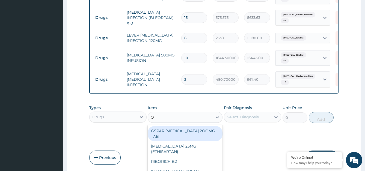
scroll to position [16, 0]
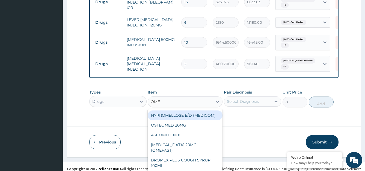
type input "OMEP"
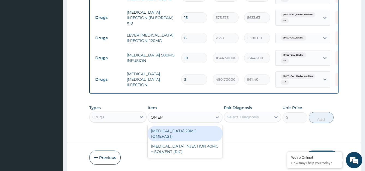
scroll to position [0, 0]
click at [187, 126] on div "OMEPRAZOLE 20MG (OMEFAST)" at bounding box center [185, 133] width 75 height 15
type input "88.55"
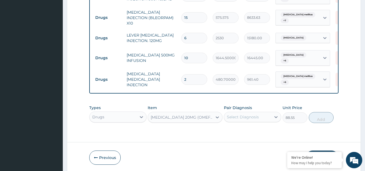
click at [240, 112] on div "Select Diagnosis" at bounding box center [252, 117] width 57 height 10
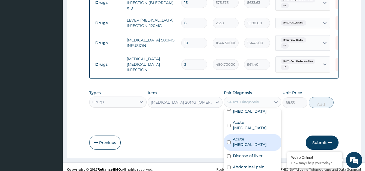
scroll to position [44, 0]
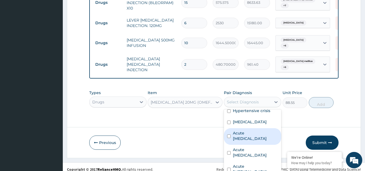
drag, startPoint x: 246, startPoint y: 112, endPoint x: 274, endPoint y: 97, distance: 31.2
click at [248, 128] on div "Acute peptic ulcer" at bounding box center [252, 136] width 57 height 17
checkbox input "true"
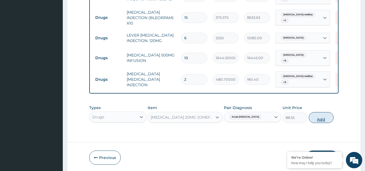
click at [318, 102] on div "Types Drugs Item OMEPRAZOLE 20MG (OMEFAST) Pair Diagnosis Acute peptic ulcer Un…" at bounding box center [214, 114] width 250 height 24
click at [317, 112] on button "Add" at bounding box center [321, 117] width 25 height 11
type input "0"
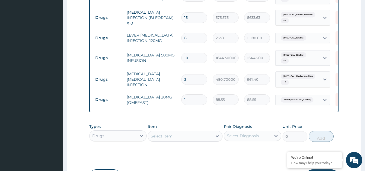
type input "14"
type input "1239.70"
type input "14"
click at [175, 131] on div "Select Item" at bounding box center [185, 136] width 75 height 11
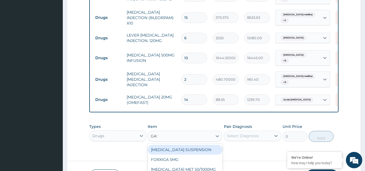
scroll to position [675, 0]
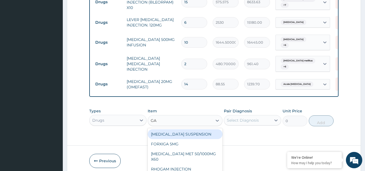
type input "GAV"
click at [182, 130] on div "GAVISCON SUSPENSION" at bounding box center [185, 135] width 75 height 10
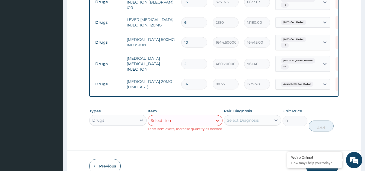
click at [187, 108] on div "Item option GAVISCON SUSPENSION, selected. Select is focused ,type to refine li…" at bounding box center [185, 119] width 75 height 23
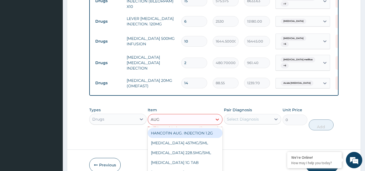
scroll to position [0, 0]
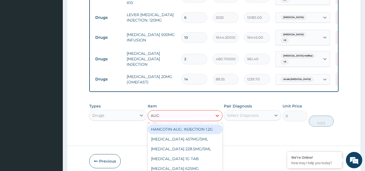
type input "AUGM"
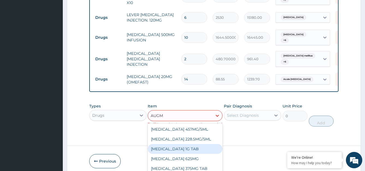
click at [192, 144] on div "AUGMENTIN 1G TAB" at bounding box center [185, 149] width 75 height 10
type input "1581.2499999999998"
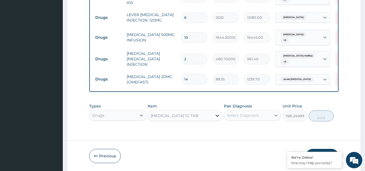
scroll to position [678, 0]
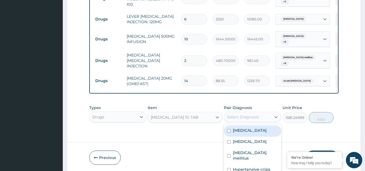
drag, startPoint x: 243, startPoint y: 97, endPoint x: 242, endPoint y: 103, distance: 6.0
click at [243, 112] on div "option Acute peptic ulcer, selected. option Hyperlipidemia focused, 1 of 12. 12…" at bounding box center [252, 117] width 57 height 10
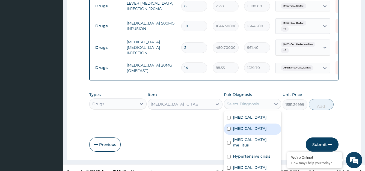
scroll to position [15, 0]
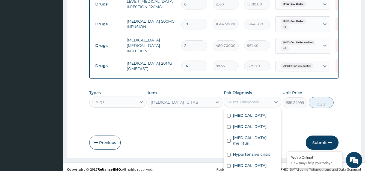
checkbox input "true"
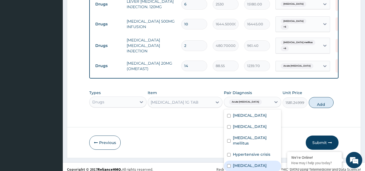
drag, startPoint x: 249, startPoint y: 143, endPoint x: 250, endPoint y: 150, distance: 7.8
click at [248, 161] on div "Sepsis" at bounding box center [252, 166] width 57 height 11
checkbox input "true"
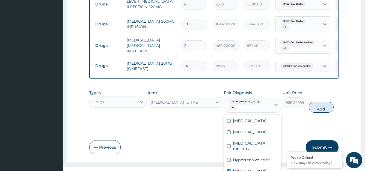
checkbox input "true"
checkbox input "false"
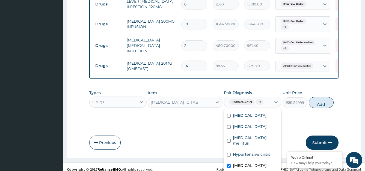
scroll to position [0, 0]
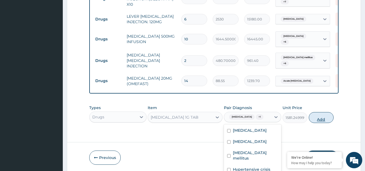
click at [322, 102] on div "Types Drugs Item AUGMENTIN 1G TAB Pair Diagnosis option Acute peptic ulcer, des…" at bounding box center [214, 114] width 250 height 24
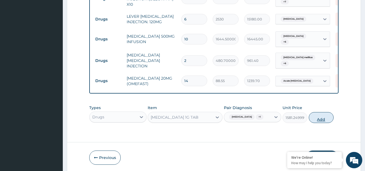
click at [318, 112] on button "Add" at bounding box center [321, 117] width 25 height 11
type input "0"
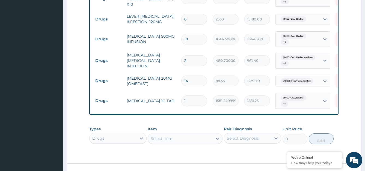
drag, startPoint x: 196, startPoint y: 75, endPoint x: 168, endPoint y: 76, distance: 28.4
click at [168, 90] on tr "Drugs AUGMENTIN 1G TAB 1 1581.2499999999998 1581.25 Sepsis + 1 Delete" at bounding box center [227, 100] width 268 height 21
type input "14"
type input "22137.50"
type input "14"
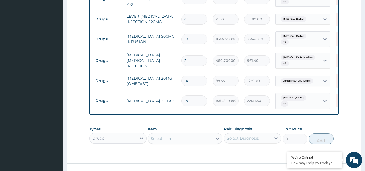
click at [176, 133] on div "Select Item" at bounding box center [185, 138] width 75 height 11
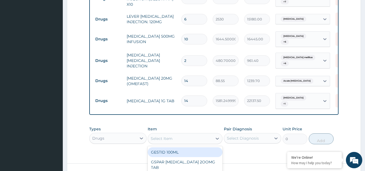
scroll to position [16, 0]
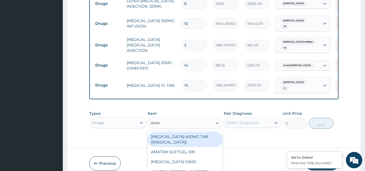
type input "AMAT"
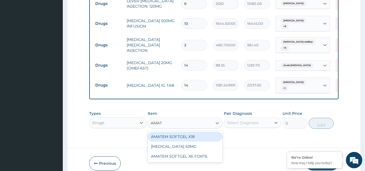
scroll to position [0, 0]
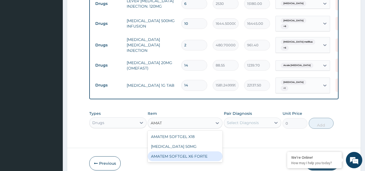
drag, startPoint x: 176, startPoint y: 114, endPoint x: 184, endPoint y: 138, distance: 25.0
click at [184, 138] on div "AMATEM SOFTGEL X18 TOPIRAMATE 50MG AMATEM SOFTGEL X6 FORTE" at bounding box center [185, 147] width 75 height 32
drag, startPoint x: 186, startPoint y: 136, endPoint x: 198, endPoint y: 129, distance: 13.3
click at [186, 152] on div "AMATEM SOFTGEL X6 FORTE" at bounding box center [185, 157] width 75 height 10
type input "506"
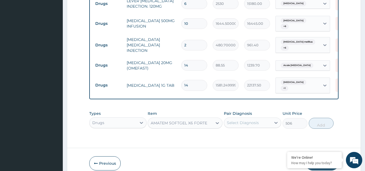
drag, startPoint x: 248, startPoint y: 108, endPoint x: 250, endPoint y: 101, distance: 7.6
click at [248, 108] on div "Types Drugs Item AMATEM SOFTGEL X6 FORTE Pair Diagnosis Select Diagnosis Unit P…" at bounding box center [214, 120] width 250 height 24
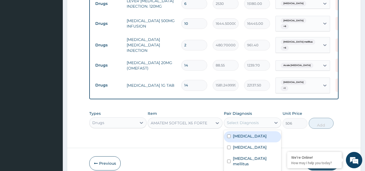
scroll to position [15, 0]
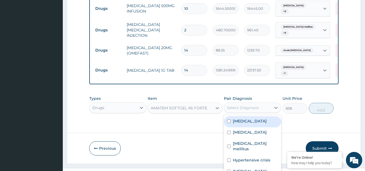
click at [250, 103] on div "option Acute peptic ulcer, deselected. option Hyperlipidemia focused, 1 of 12. …" at bounding box center [252, 108] width 57 height 10
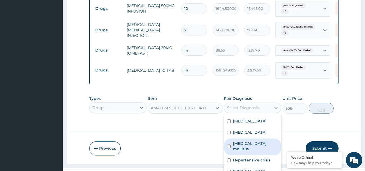
click at [248, 116] on div "Hyperlipidemia Malaria Diabetes mellitus Hypertensive crisis Sepsis Acute pepti…" at bounding box center [252, 156] width 57 height 82
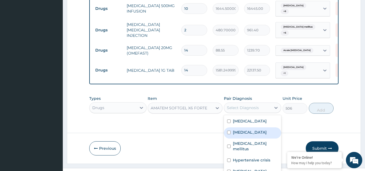
click at [250, 128] on div "Malaria" at bounding box center [252, 133] width 57 height 11
checkbox input "true"
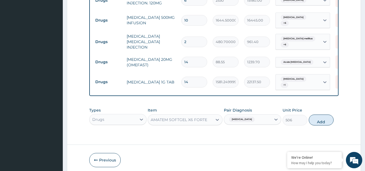
scroll to position [0, 0]
click at [312, 105] on div "Types Drugs Item AMATEM SOFTGEL X6 FORTE Pair Diagnosis Malaria Unit Price 506 …" at bounding box center [214, 117] width 250 height 24
click at [322, 115] on button "Add" at bounding box center [321, 120] width 25 height 11
type input "0"
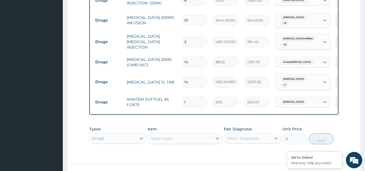
type input "0.00"
type input "6"
type input "3036.00"
type input "6"
click at [172, 133] on div "Select Item" at bounding box center [185, 138] width 75 height 11
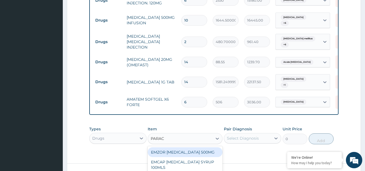
scroll to position [712, 0]
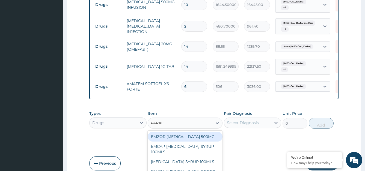
type input "PARACE"
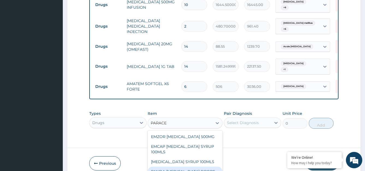
scroll to position [716, 0]
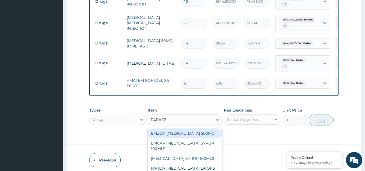
click at [191, 129] on div "EMZOR PARACETAMOL 500MG" at bounding box center [185, 134] width 75 height 10
type input "25.299999999999997"
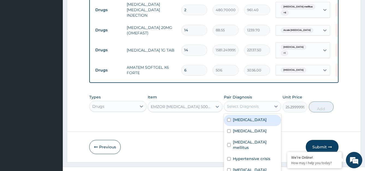
click at [241, 101] on div "option Malaria, selected. option Hyperlipidemia focused, 1 of 12. 12 results av…" at bounding box center [252, 106] width 57 height 10
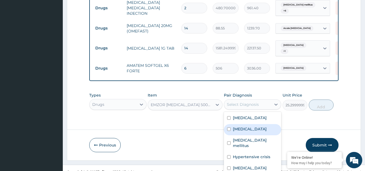
click at [243, 124] on div "Malaria" at bounding box center [252, 129] width 57 height 11
checkbox input "true"
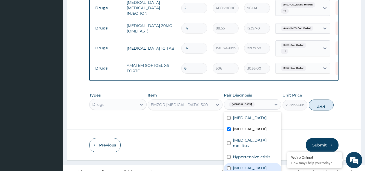
drag, startPoint x: 246, startPoint y: 142, endPoint x: 264, endPoint y: 128, distance: 22.5
click at [247, 163] on div "Sepsis" at bounding box center [252, 168] width 57 height 11
checkbox input "true"
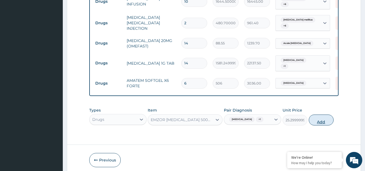
scroll to position [0, 0]
click at [320, 105] on div "Types Drugs Item EMZOR PARACETAMOL 500MG Pair Diagnosis Malaria + 1 Unit Price …" at bounding box center [214, 117] width 250 height 24
click at [322, 115] on button "Add" at bounding box center [321, 120] width 25 height 11
type input "0"
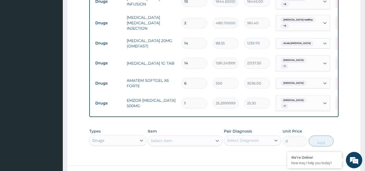
drag, startPoint x: 193, startPoint y: 75, endPoint x: 162, endPoint y: 74, distance: 31.2
click at [162, 93] on tr "Drugs EMZOR PARACETAMOL 500MG 1 25.299999999999997 25.30 Malaria + 1 Delete" at bounding box center [227, 103] width 268 height 21
type input "3"
type input "75.90"
type input "30"
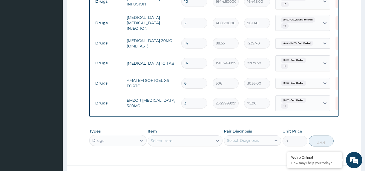
type input "759.00"
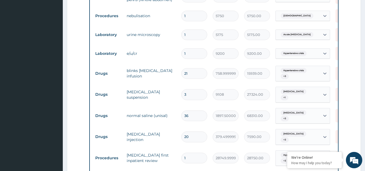
scroll to position [442, 0]
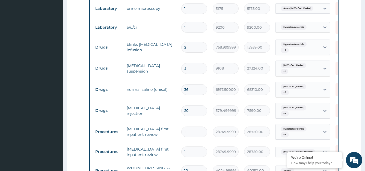
type input "30"
drag, startPoint x: 194, startPoint y: 58, endPoint x: 180, endPoint y: 60, distance: 14.3
click at [180, 60] on td "3" at bounding box center [194, 68] width 31 height 16
type input "4"
type input "36432.00"
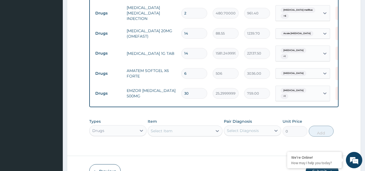
scroll to position [735, 0]
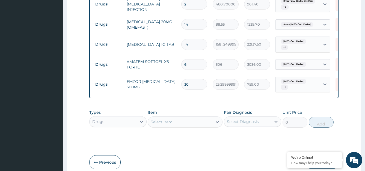
type input "4"
click at [324, 156] on button "Submit" at bounding box center [322, 163] width 33 height 14
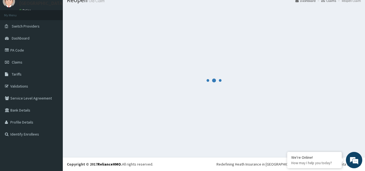
scroll to position [21, 0]
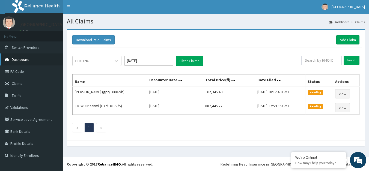
click at [22, 57] on span "Dashboard" at bounding box center [21, 59] width 18 height 5
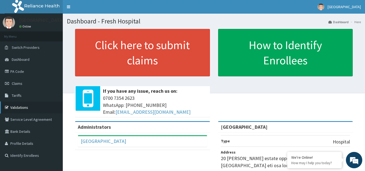
click at [21, 106] on link "Validations" at bounding box center [31, 108] width 63 height 12
